Goal: Task Accomplishment & Management: Complete application form

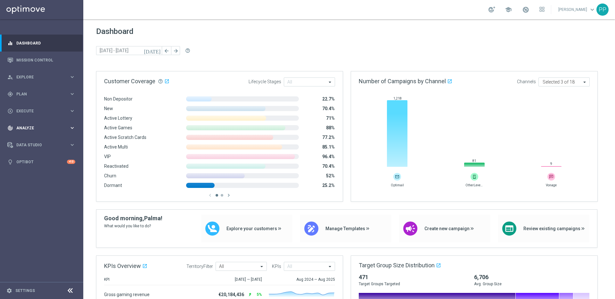
click at [20, 129] on span "Analyze" at bounding box center [42, 128] width 53 height 4
click at [26, 144] on div "Customer 360" at bounding box center [50, 141] width 66 height 10
click at [25, 142] on link "Customer 360" at bounding box center [42, 141] width 50 height 5
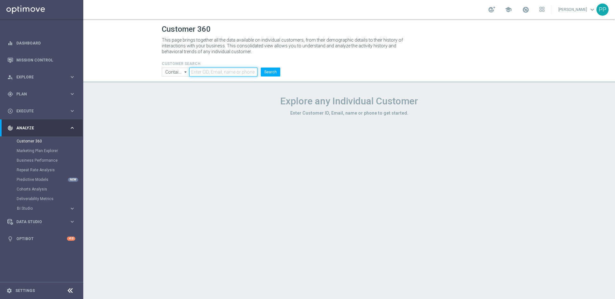
click at [210, 74] on input "text" at bounding box center [223, 72] width 68 height 9
paste input "16338944"
type input "16338944"
click at [261, 68] on button "Search" at bounding box center [271, 72] width 20 height 9
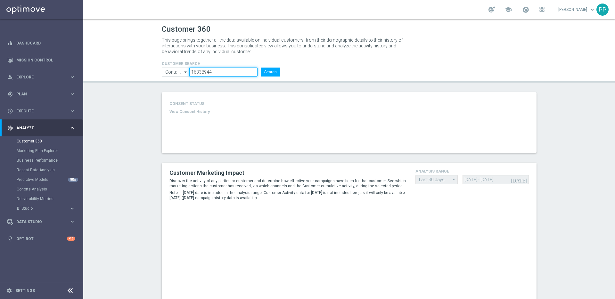
type input "Deposit Amount"
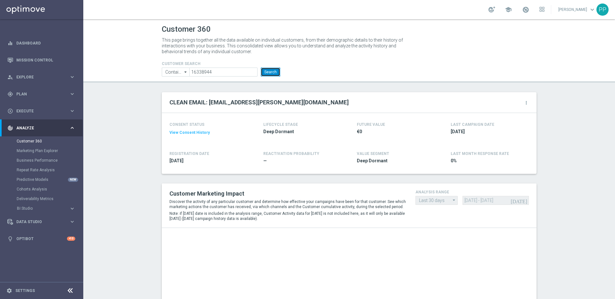
click at [271, 69] on button "Search" at bounding box center [271, 72] width 20 height 9
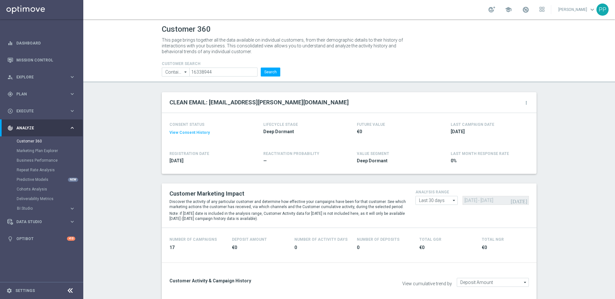
click at [451, 201] on icon "arrow_drop_down" at bounding box center [454, 200] width 6 height 8
click at [418, 240] on div "Custom" at bounding box center [425, 239] width 14 height 6
type input "Custom"
click at [489, 201] on input "14 Aug 2025 - 12 Sep 2025" at bounding box center [495, 200] width 66 height 9
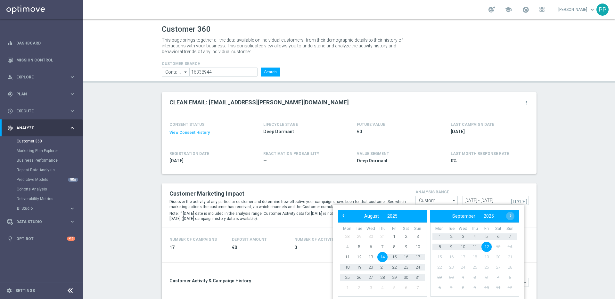
click at [486, 247] on span "12" at bounding box center [486, 247] width 10 height 10
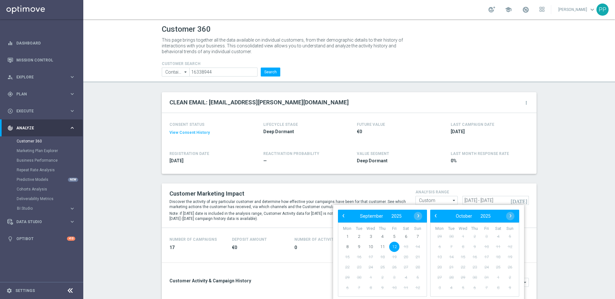
click at [394, 246] on span "12" at bounding box center [394, 247] width 10 height 10
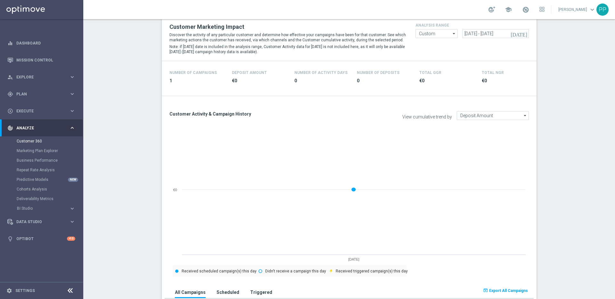
scroll to position [160, 0]
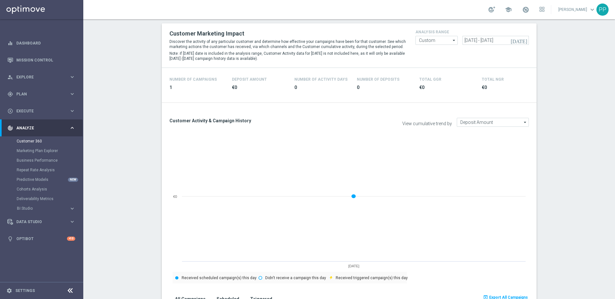
click at [522, 40] on icon "today" at bounding box center [518, 40] width 17 height 6
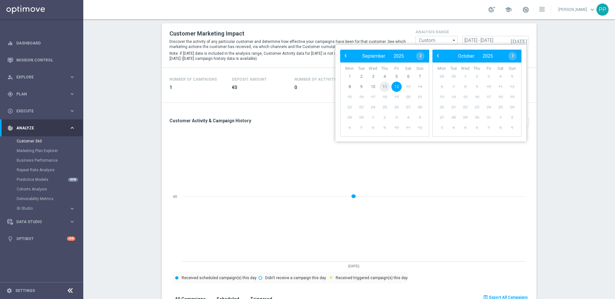
click at [387, 89] on span "11" at bounding box center [384, 87] width 10 height 10
type input "11 Sep 2025 - 11 Sep 2025"
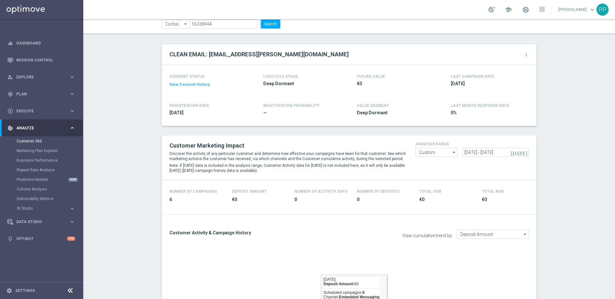
scroll to position [46, 0]
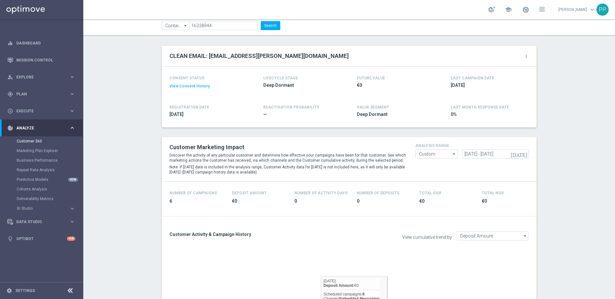
click at [207, 37] on div "Customer 360 This page brings together all the data available on individual cus…" at bounding box center [348, 159] width 531 height 280
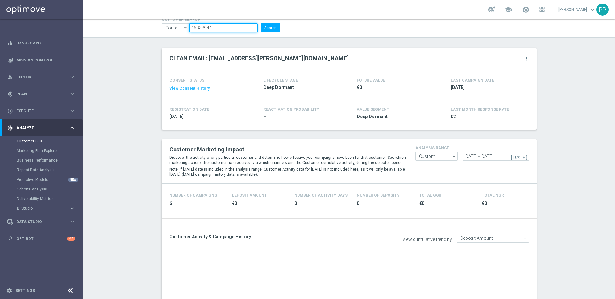
drag, startPoint x: 211, startPoint y: 27, endPoint x: 182, endPoint y: 25, distance: 28.9
click at [182, 25] on ul "Contains Contains arrow_drop_down Show Selected 0 of NaN Contains Equals" at bounding box center [221, 27] width 122 height 9
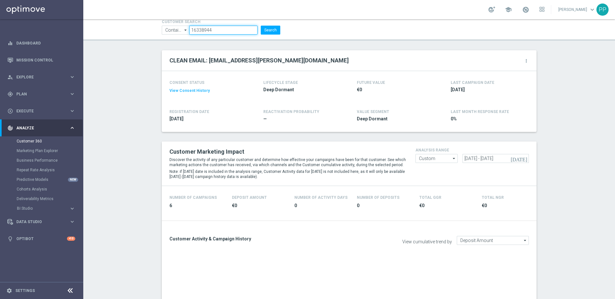
paste input "225272381"
type input "225272381"
click at [270, 33] on button "Search" at bounding box center [271, 30] width 20 height 9
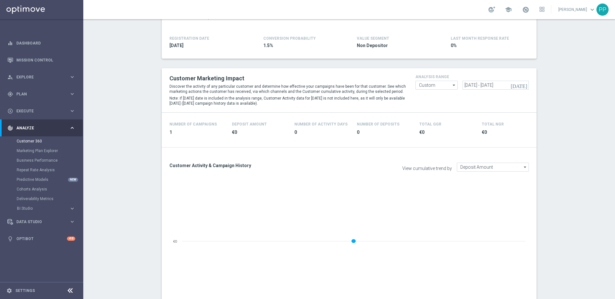
scroll to position [109, 0]
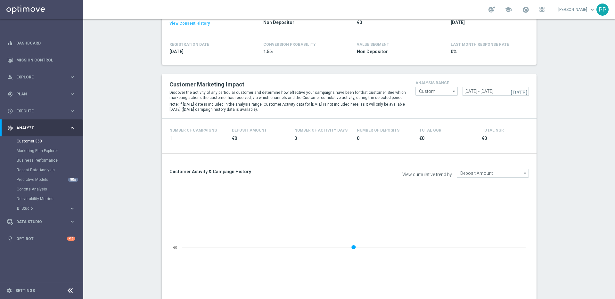
click at [523, 91] on icon "today" at bounding box center [518, 91] width 17 height 6
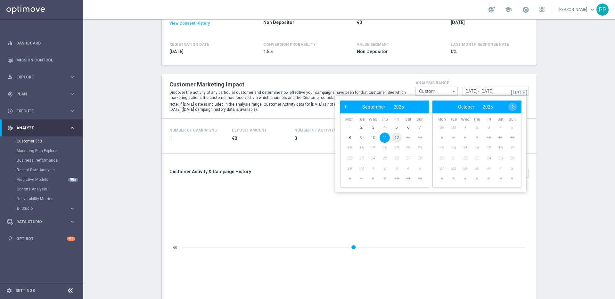
click at [398, 136] on span "12" at bounding box center [396, 138] width 10 height 10
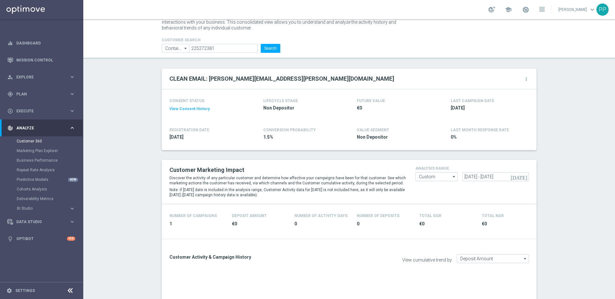
scroll to position [23, 0]
click at [472, 178] on input "12 Sep 2025 - 12 Sep 2025" at bounding box center [495, 177] width 66 height 9
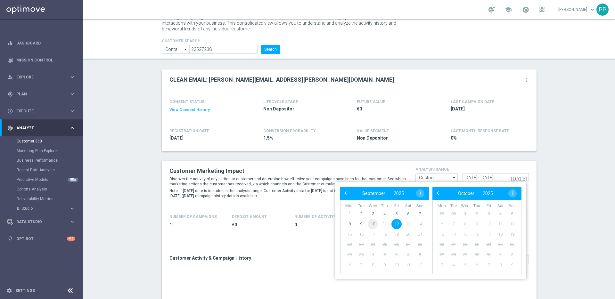
click at [372, 224] on span "10" at bounding box center [373, 224] width 10 height 10
type input "10 Sep 2025 - 10 Sep 2025"
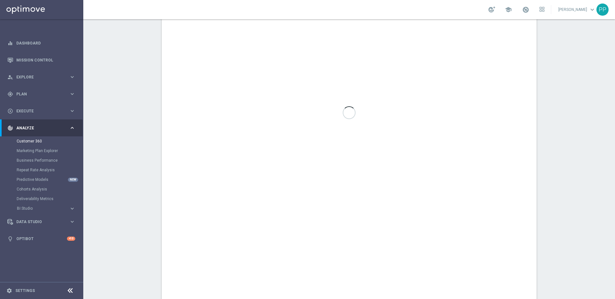
scroll to position [377, 0]
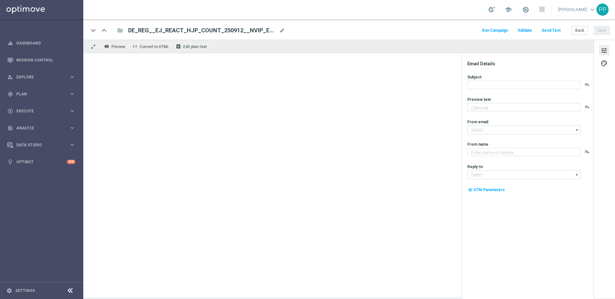
type textarea "Extra-Gewinnchancen zum Sparpreis."
type textarea "Lottoland"
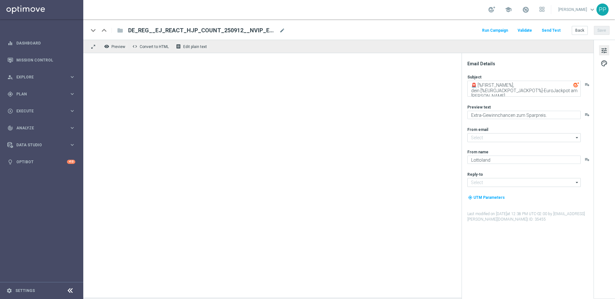
type input "mail@crm.lottoland.com"
type input "service@lottoland.com"
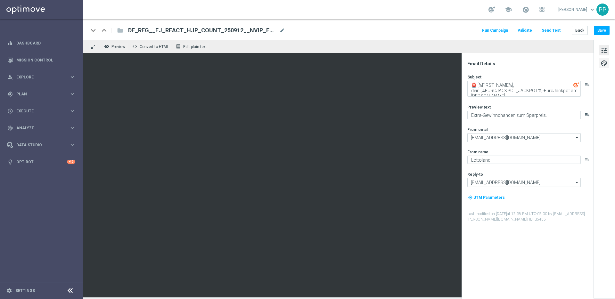
click at [606, 65] on span "palette" at bounding box center [603, 63] width 7 height 8
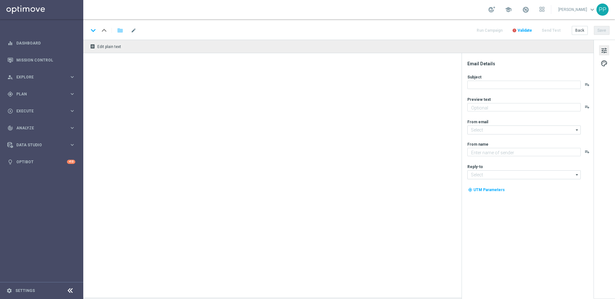
type textarea "Dein 2 € Gutschein für den US-PowerBall."
type input "[EMAIL_ADDRESS][DOMAIN_NAME]"
type textarea "Lottoland"
type input "[EMAIL_ADDRESS][DOMAIN_NAME]"
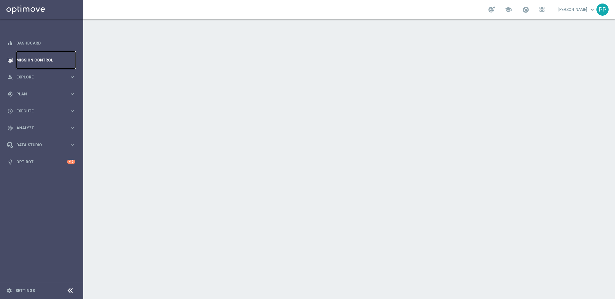
click at [41, 58] on link "Mission Control" at bounding box center [45, 60] width 59 height 17
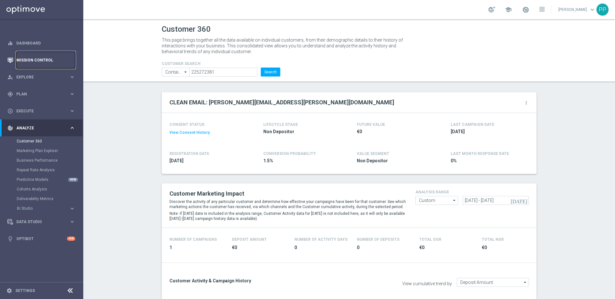
click at [36, 61] on link "Mission Control" at bounding box center [45, 60] width 59 height 17
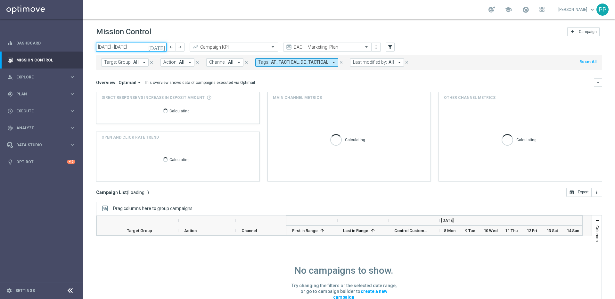
click at [139, 45] on input "08 Sep 2025 - 14 Sep 2025" at bounding box center [131, 47] width 70 height 9
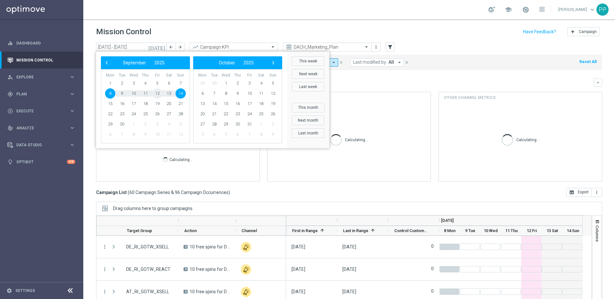
click at [157, 94] on span "12" at bounding box center [157, 93] width 10 height 10
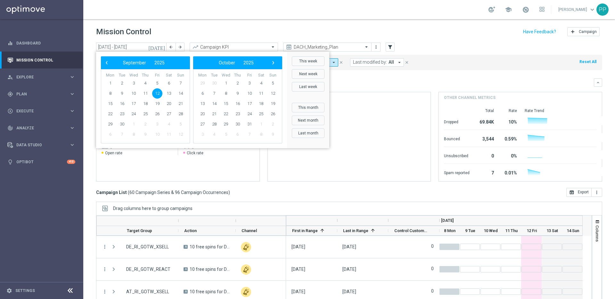
click at [157, 94] on span "12" at bounding box center [157, 93] width 10 height 10
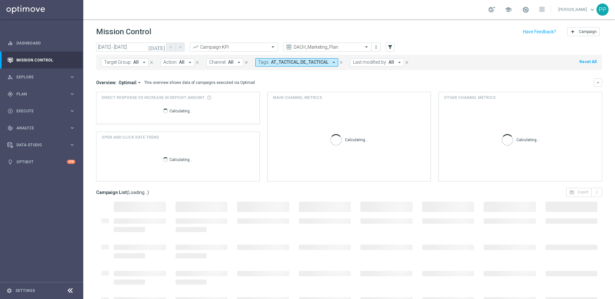
type input "12 Sep 2025 - 12 Sep 2025"
click at [594, 83] on button "keyboard_arrow_down" at bounding box center [598, 82] width 8 height 8
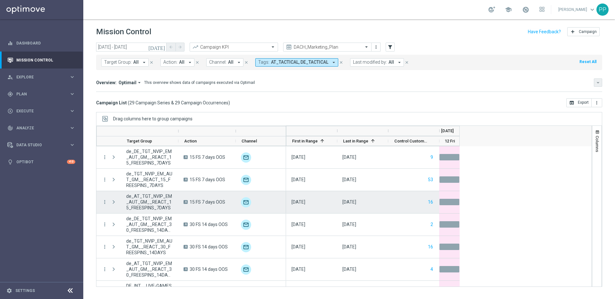
scroll to position [510, 0]
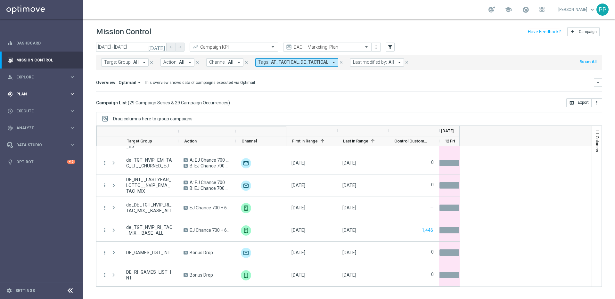
click at [19, 94] on span "Plan" at bounding box center [42, 94] width 53 height 4
click at [24, 107] on link "Target Groups" at bounding box center [42, 107] width 50 height 5
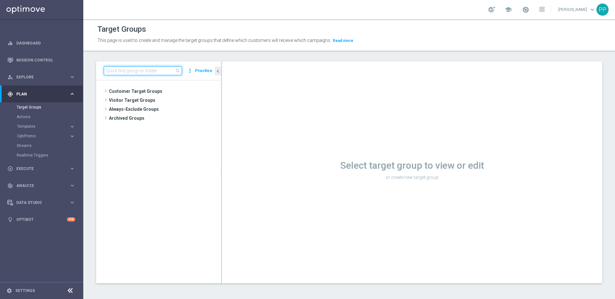
click at [144, 70] on input at bounding box center [143, 70] width 78 height 9
paste input "de_DE_TGT_NVIP_RI_TAC_MIX__BASE_ALL"
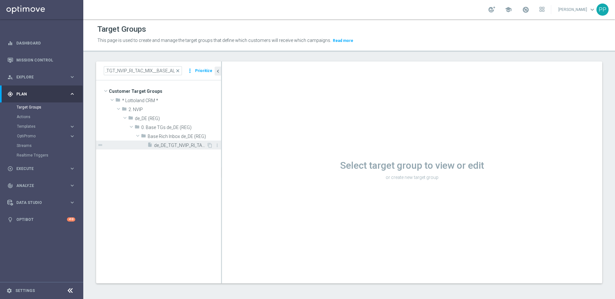
click at [171, 143] on span "de_DE_TGT_NVIP_RI_TAC_MIX__BASE_ALL" at bounding box center [180, 145] width 53 height 5
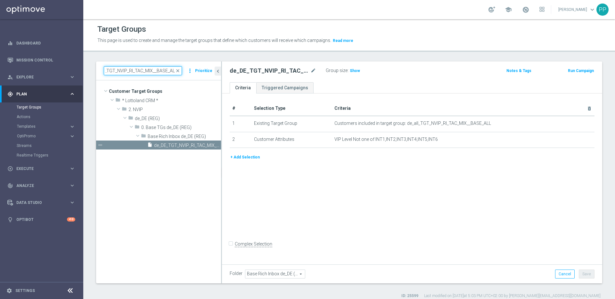
drag, startPoint x: 105, startPoint y: 69, endPoint x: 246, endPoint y: 80, distance: 141.6
click at [246, 80] on as-split "de_DE_TGT_NVIP_RI_TAC_MIX__BASE_ALL close more_vert Prioritize Customer Target …" at bounding box center [349, 172] width 506 height 222
paste input
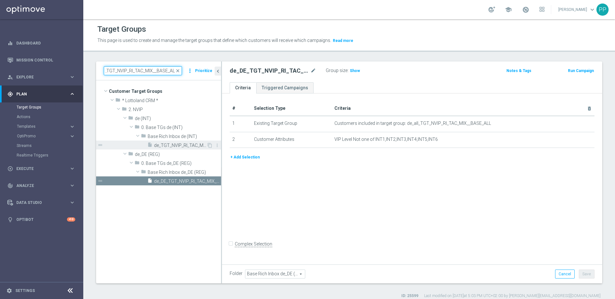
type input "de_TGT_NVIP_RI_TAC_MIX__BASE_ALL"
click at [166, 144] on span "de_TGT_NVIP_RI_TAC_MIX__BASE_ALL" at bounding box center [180, 145] width 53 height 5
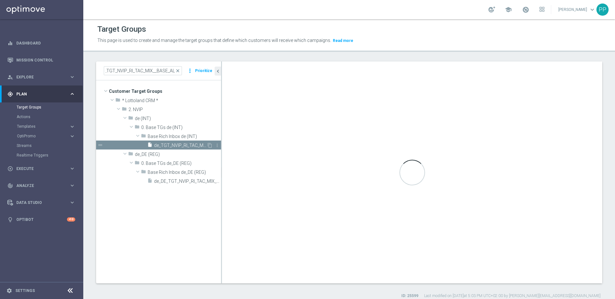
scroll to position [0, 0]
type input "Base Rich Inbox de (INT)"
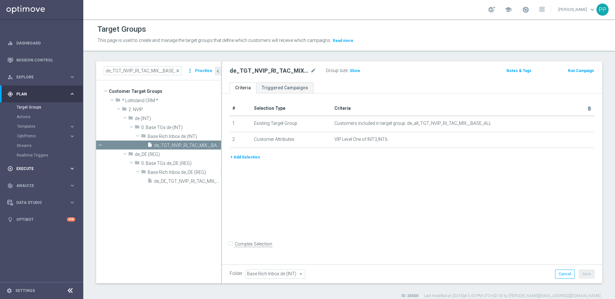
click at [31, 168] on span "Execute" at bounding box center [42, 169] width 53 height 4
click at [28, 125] on link "Campaign Builder" at bounding box center [42, 124] width 50 height 5
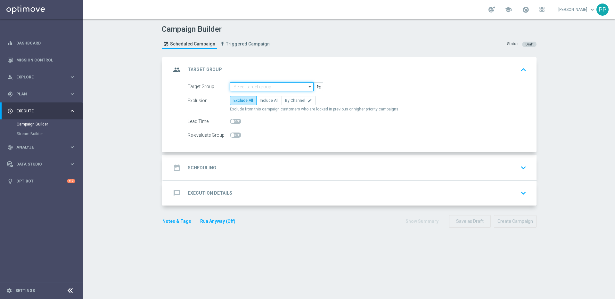
click at [239, 89] on input at bounding box center [272, 86] width 84 height 9
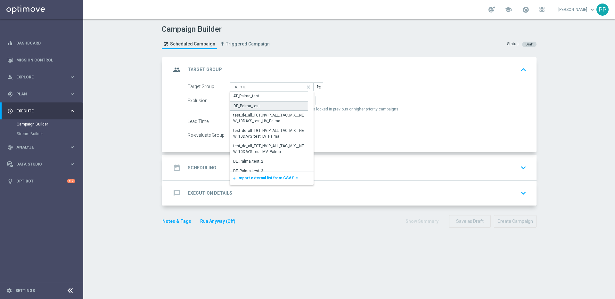
click at [239, 104] on div "DE_Palma_test" at bounding box center [246, 106] width 26 height 6
type input "DE_Palma_test"
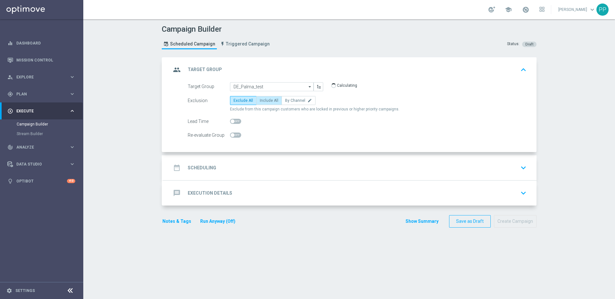
click at [262, 101] on span "Include All" at bounding box center [269, 100] width 19 height 4
click at [262, 101] on input "Include All" at bounding box center [262, 102] width 4 height 4
radio input "true"
click at [191, 173] on div "date_range Scheduling" at bounding box center [193, 168] width 45 height 12
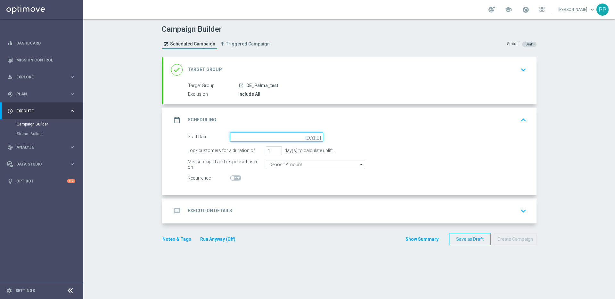
click at [279, 138] on input at bounding box center [276, 137] width 93 height 9
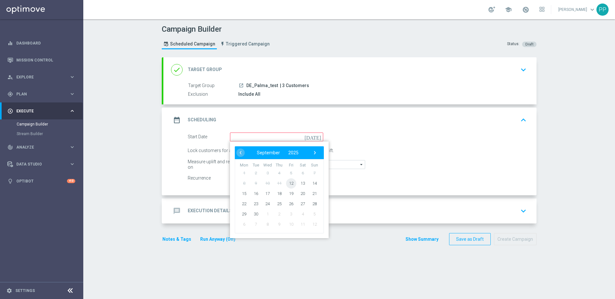
click at [291, 183] on span "12" at bounding box center [291, 183] width 10 height 10
type input "12 Sep 2025"
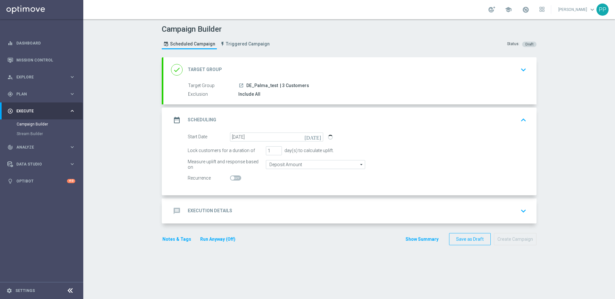
click at [221, 202] on div "message Execution Details keyboard_arrow_down" at bounding box center [349, 210] width 373 height 25
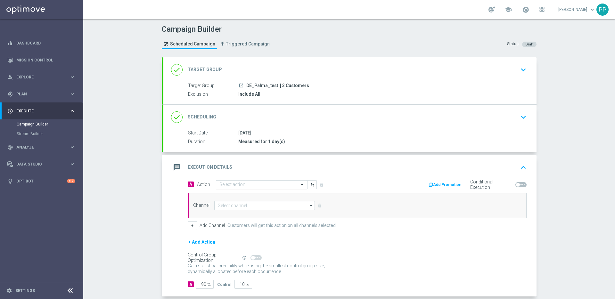
click at [241, 184] on input "text" at bounding box center [254, 184] width 71 height 5
type input "embedd"
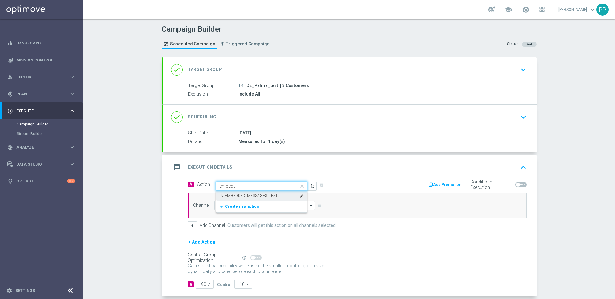
click at [241, 197] on label "IN_EMBEDDED_MESSAGES_TEST2" at bounding box center [249, 195] width 61 height 5
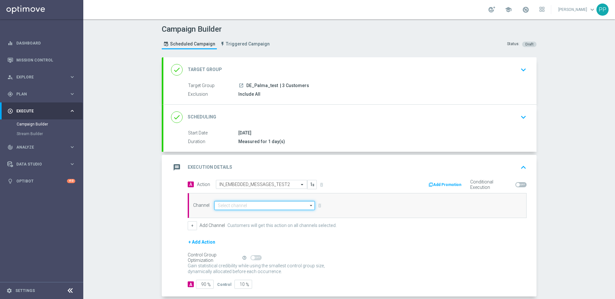
click at [237, 205] on input at bounding box center [264, 205] width 101 height 9
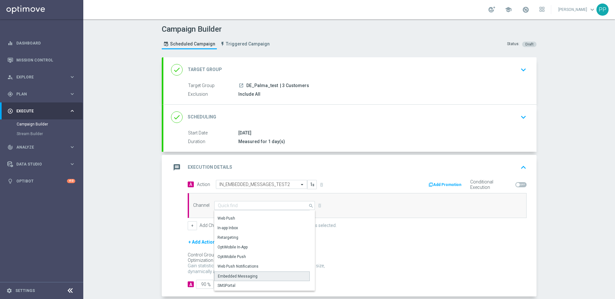
click at [228, 273] on div "Embedded Messaging" at bounding box center [261, 276] width 95 height 10
type input "Embedded Messaging"
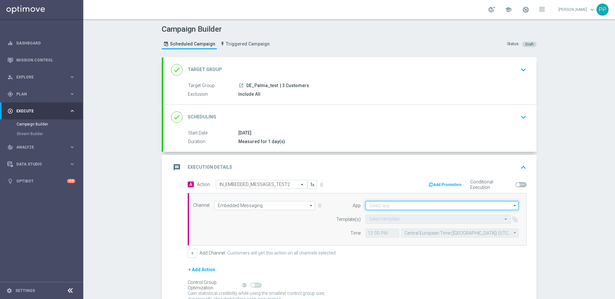
click at [386, 205] on input at bounding box center [441, 205] width 153 height 9
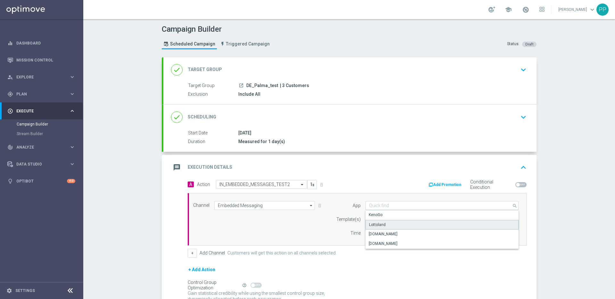
click at [372, 225] on div "Lottoland" at bounding box center [377, 225] width 17 height 6
type input "Lottoland"
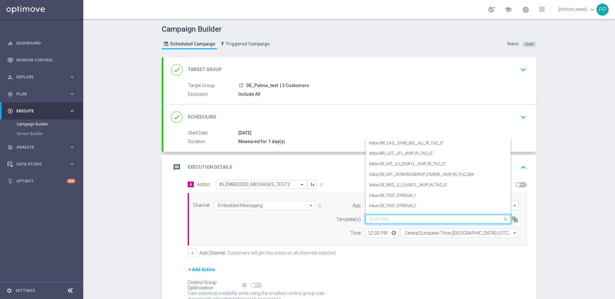
click at [369, 217] on input "text" at bounding box center [431, 219] width 125 height 5
click at [390, 163] on label "Inbox/DE_INT__EJ_250912__NVIP_RI_TAC_LT" at bounding box center [407, 163] width 77 height 5
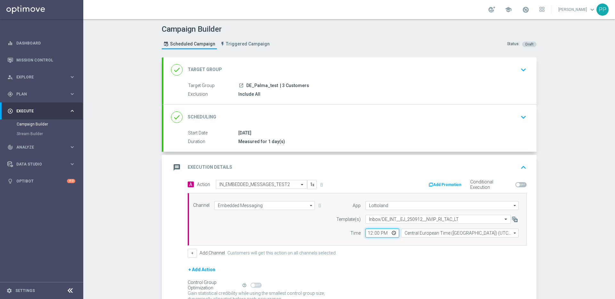
click at [367, 235] on input "12:00" at bounding box center [382, 233] width 34 height 9
type input "11:51"
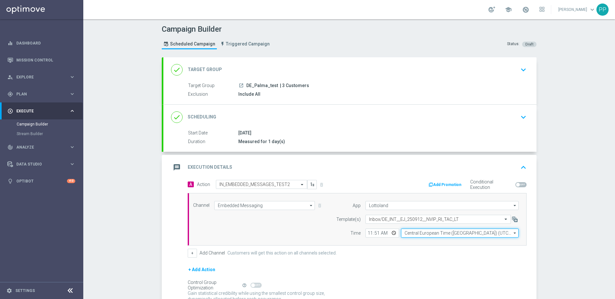
click at [428, 233] on input "Central European Time (Budapest) (UTC +02:00)" at bounding box center [459, 233] width 117 height 9
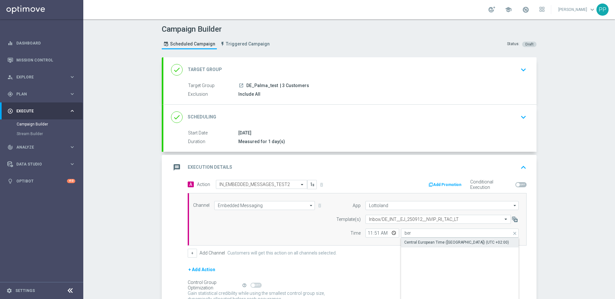
click at [431, 242] on div "Central European Time (Berlin) (UTC +02:00)" at bounding box center [456, 242] width 105 height 6
type input "Central European Time (Berlin) (UTC +02:00)"
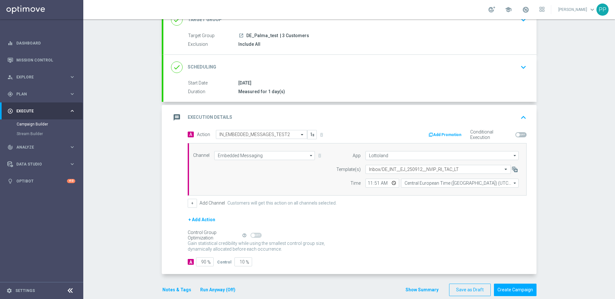
scroll to position [60, 0]
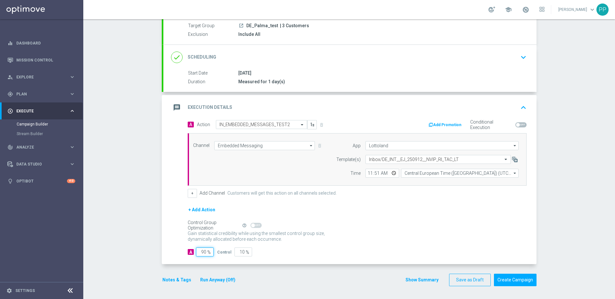
click at [202, 252] on input "90" at bounding box center [205, 251] width 18 height 9
type input "0"
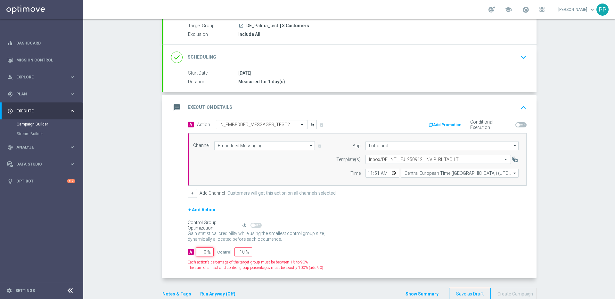
type input "100"
type input "10"
type input "90"
type input "100"
type input "0"
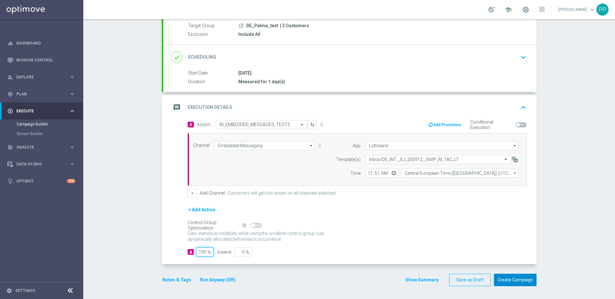
type input "100"
click at [513, 278] on button "Create Campaign" at bounding box center [515, 280] width 43 height 12
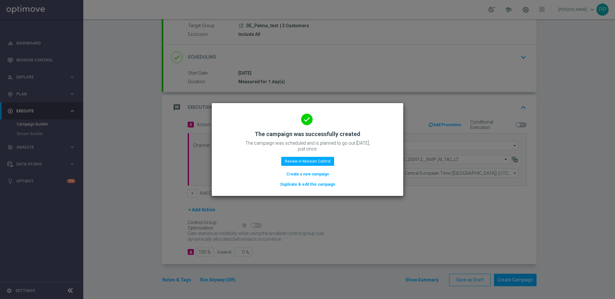
click at [311, 183] on button "Duplicate & edit this campaign" at bounding box center [307, 184] width 56 height 7
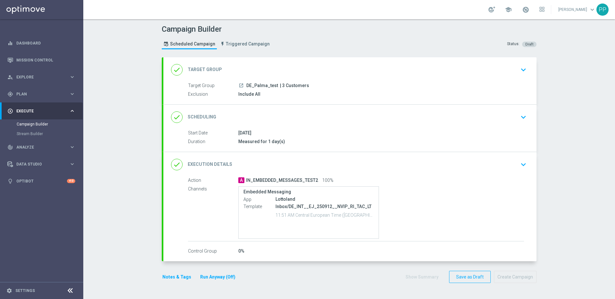
click at [268, 73] on div "done Target Group keyboard_arrow_down" at bounding box center [350, 70] width 358 height 12
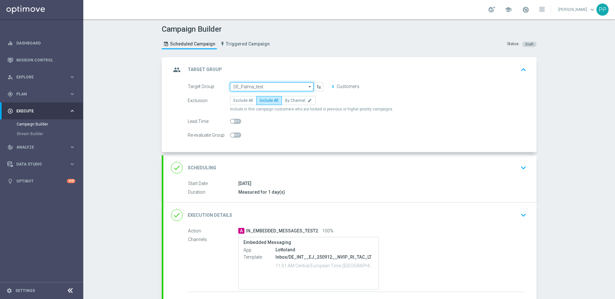
click at [257, 88] on input "DE_Palma_test" at bounding box center [272, 86] width 84 height 9
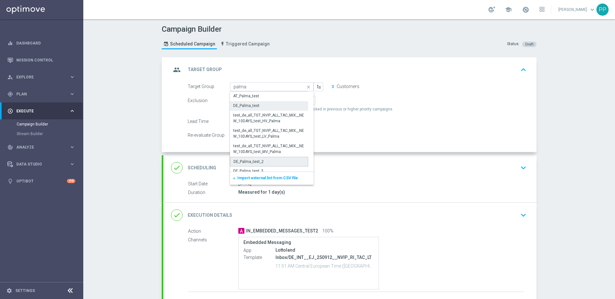
click at [244, 161] on div "DE_Palma_test_2" at bounding box center [248, 162] width 30 height 6
type input "DE_Palma_test_2"
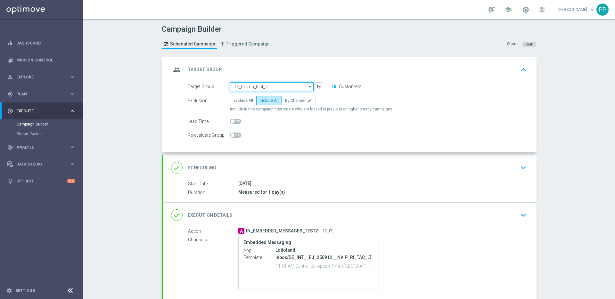
click at [267, 85] on input "DE_Palma_test_2" at bounding box center [272, 86] width 84 height 9
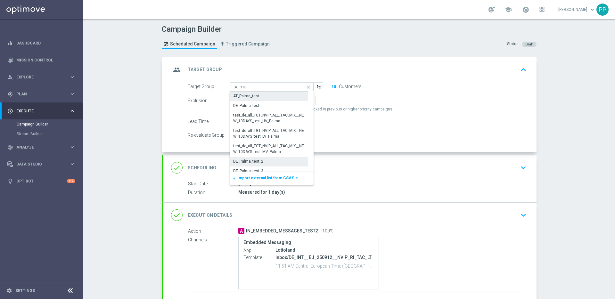
click at [241, 95] on div "AT_Palma_test" at bounding box center [246, 96] width 26 height 6
type input "AT_Palma_test"
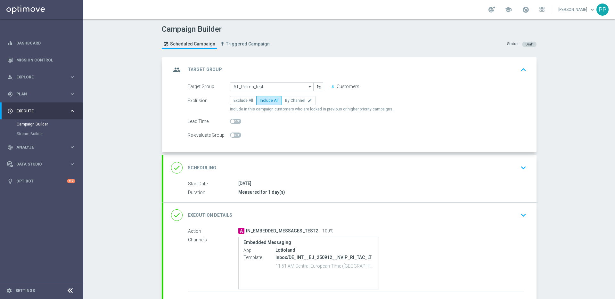
click at [265, 208] on div "done Execution Details keyboard_arrow_down" at bounding box center [349, 215] width 373 height 25
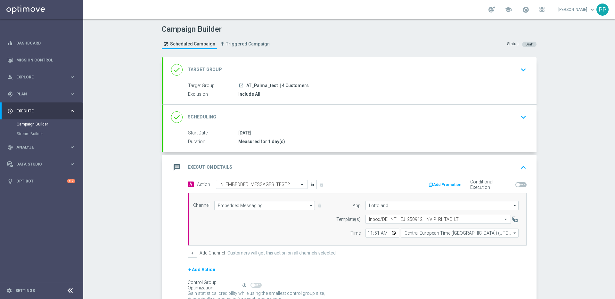
click at [251, 71] on div "done Target Group keyboard_arrow_down" at bounding box center [350, 70] width 358 height 12
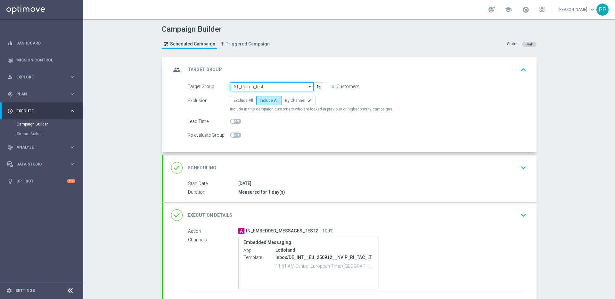
click at [249, 86] on input "AT_Palma_test" at bounding box center [272, 86] width 84 height 9
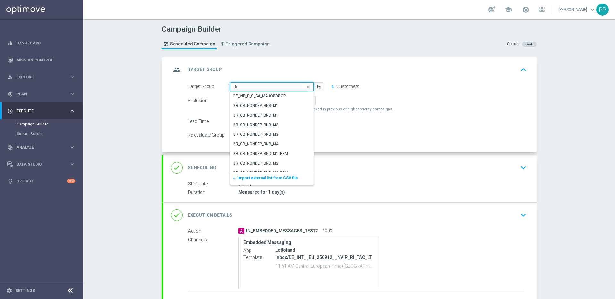
type input "d"
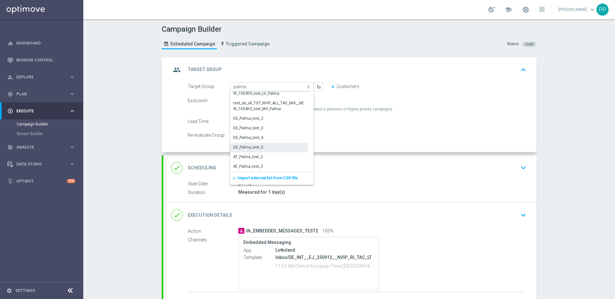
click at [249, 144] on div "DE_Palma_test_5" at bounding box center [269, 147] width 78 height 9
type input "DE_Palma_test_5"
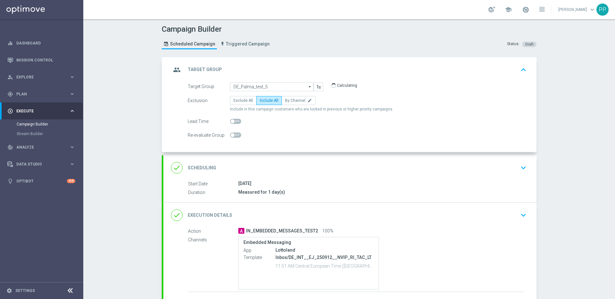
click at [261, 210] on div "done Execution Details keyboard_arrow_down" at bounding box center [350, 215] width 358 height 12
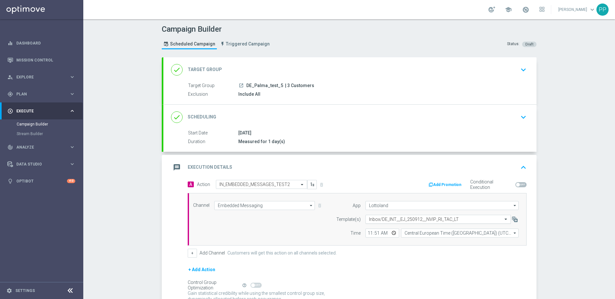
click at [380, 220] on input "text" at bounding box center [431, 219] width 125 height 5
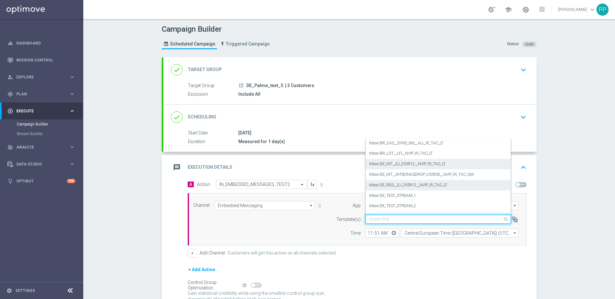
click at [384, 186] on label "Inbox/DE_REG__EJ_250912__NVIP_RI_TAC_LT" at bounding box center [408, 184] width 78 height 5
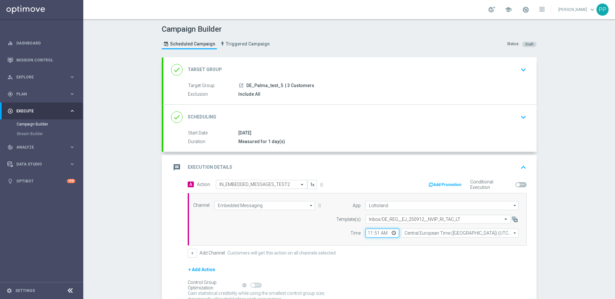
click at [373, 232] on input "11:51" at bounding box center [382, 233] width 34 height 9
type input "11:52"
click at [376, 253] on div "+ Add Channel Customers will get this action on all channels selected." at bounding box center [357, 253] width 339 height 9
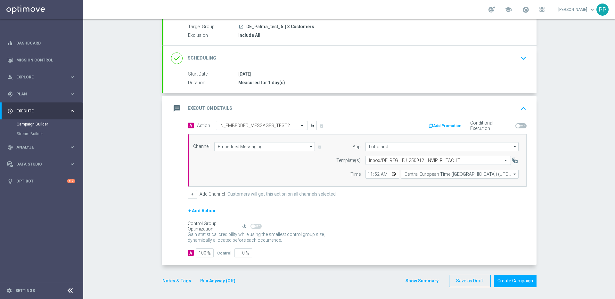
scroll to position [60, 0]
click at [509, 279] on button "Create Campaign" at bounding box center [515, 280] width 43 height 12
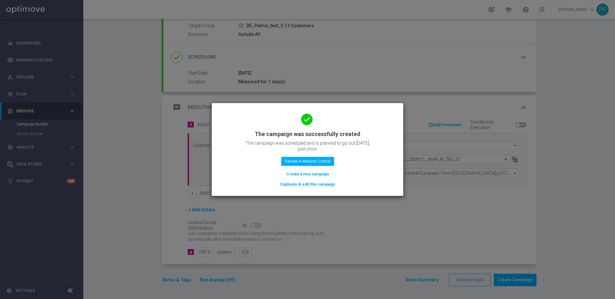
click at [290, 173] on button "Create a new campaign" at bounding box center [308, 174] width 44 height 7
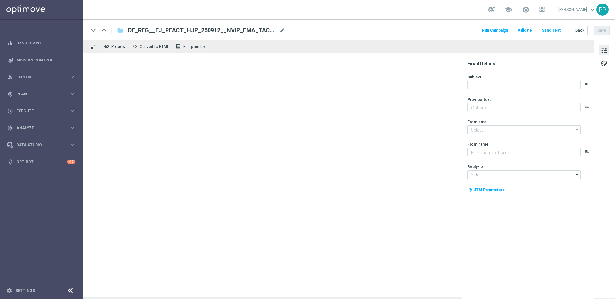
type textarea "Extra-Gewinnchancen zum Sparpreis."
type input "[EMAIL_ADDRESS][DOMAIN_NAME]"
type textarea "Lottoland"
type input "[EMAIL_ADDRESS][DOMAIN_NAME]"
